Goal: Information Seeking & Learning: Learn about a topic

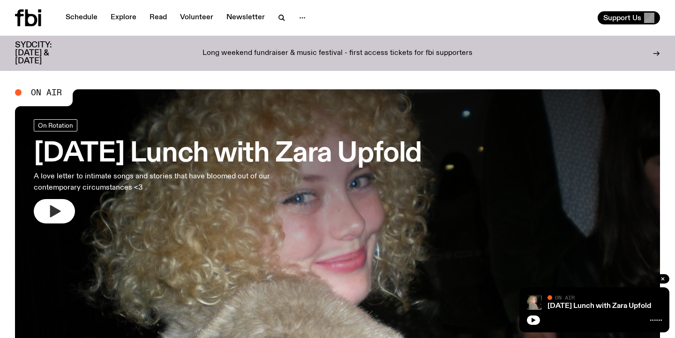
click at [58, 213] on icon "button" at bounding box center [55, 211] width 11 height 12
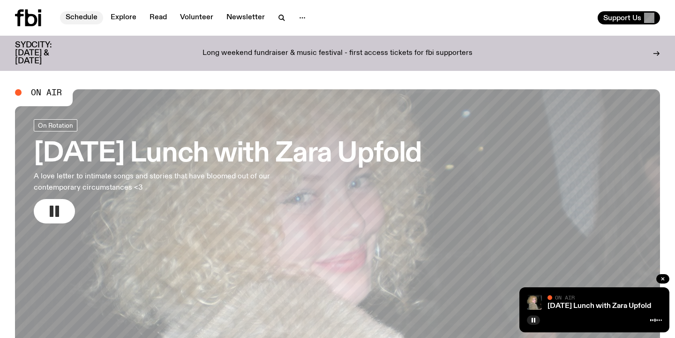
click at [78, 15] on link "Schedule" at bounding box center [81, 17] width 43 height 13
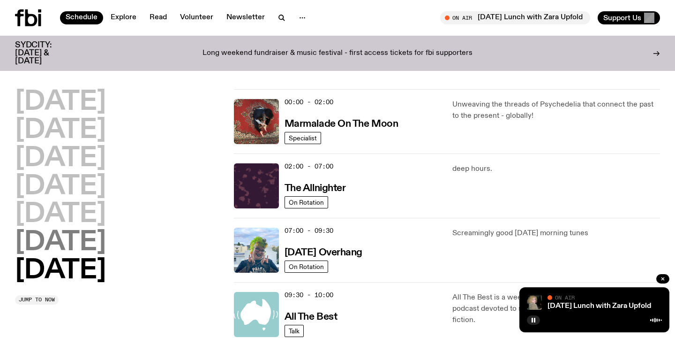
click at [88, 242] on h2 "[DATE]" at bounding box center [60, 242] width 91 height 26
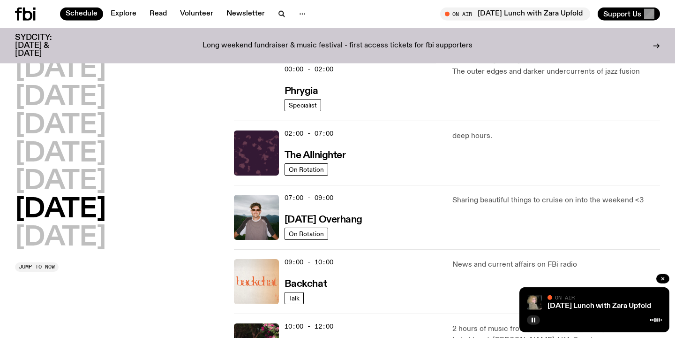
scroll to position [26, 0]
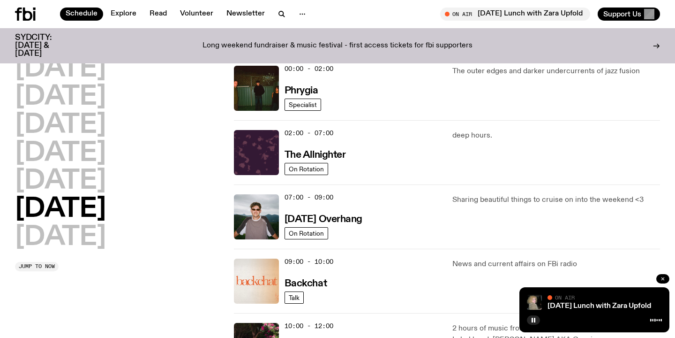
click at [665, 278] on icon "button" at bounding box center [663, 279] width 6 height 6
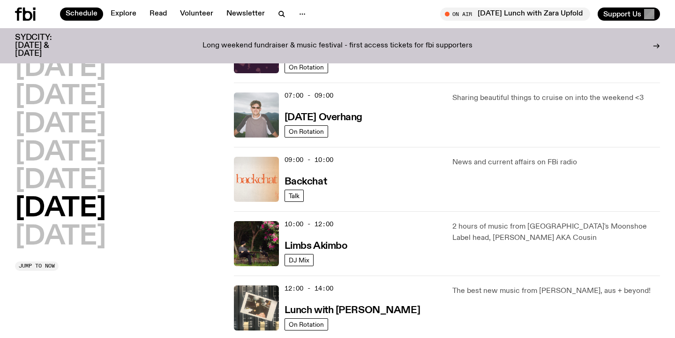
scroll to position [128, 0]
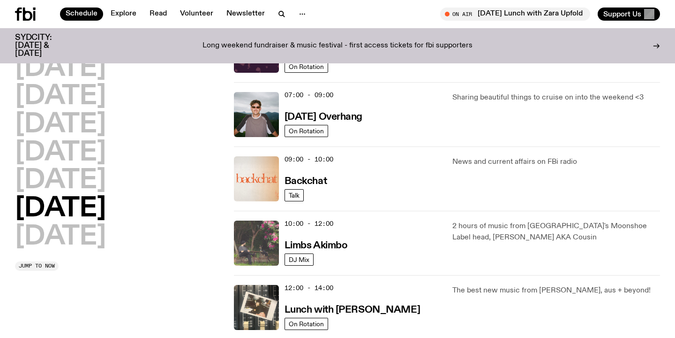
click at [256, 239] on img at bounding box center [256, 242] width 45 height 45
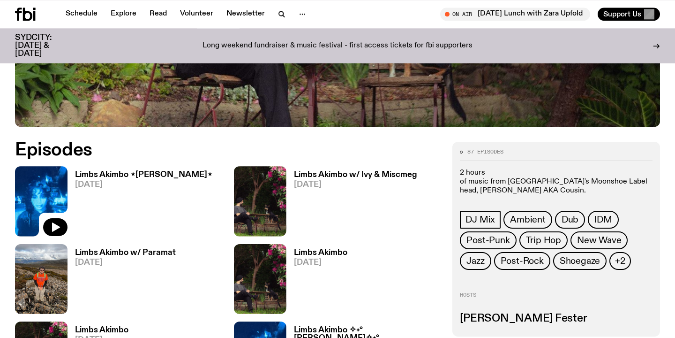
scroll to position [459, 0]
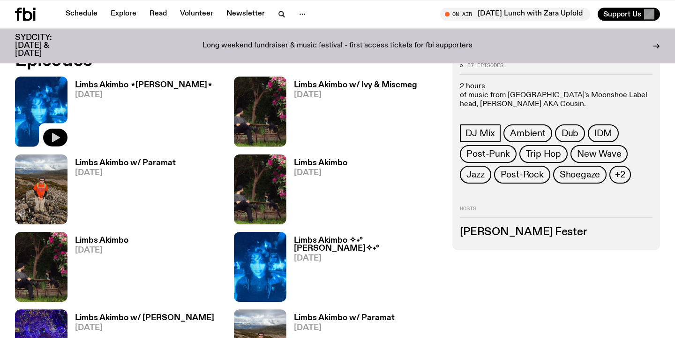
click at [56, 139] on icon "button" at bounding box center [56, 137] width 8 height 9
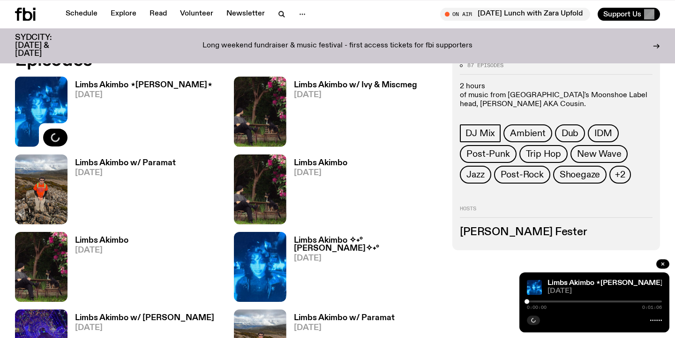
scroll to position [0, 0]
